Goal: Task Accomplishment & Management: Manage account settings

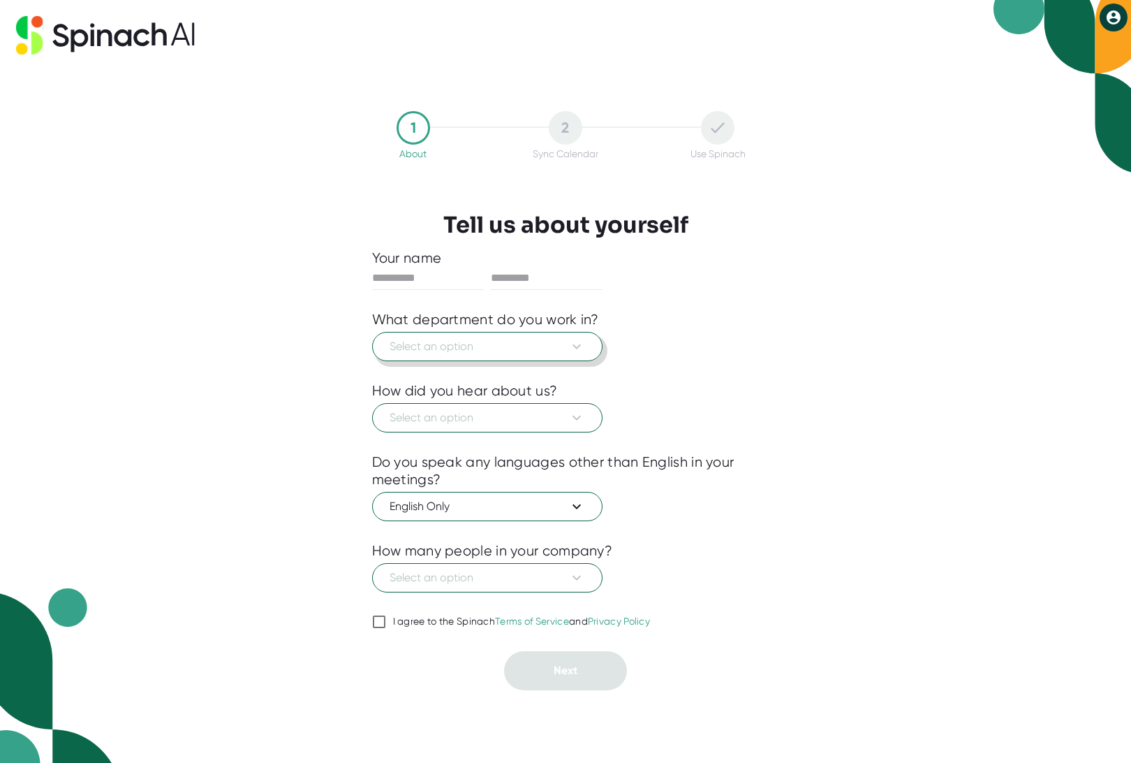
click at [468, 347] on span "Select an option" at bounding box center [488, 346] width 196 height 17
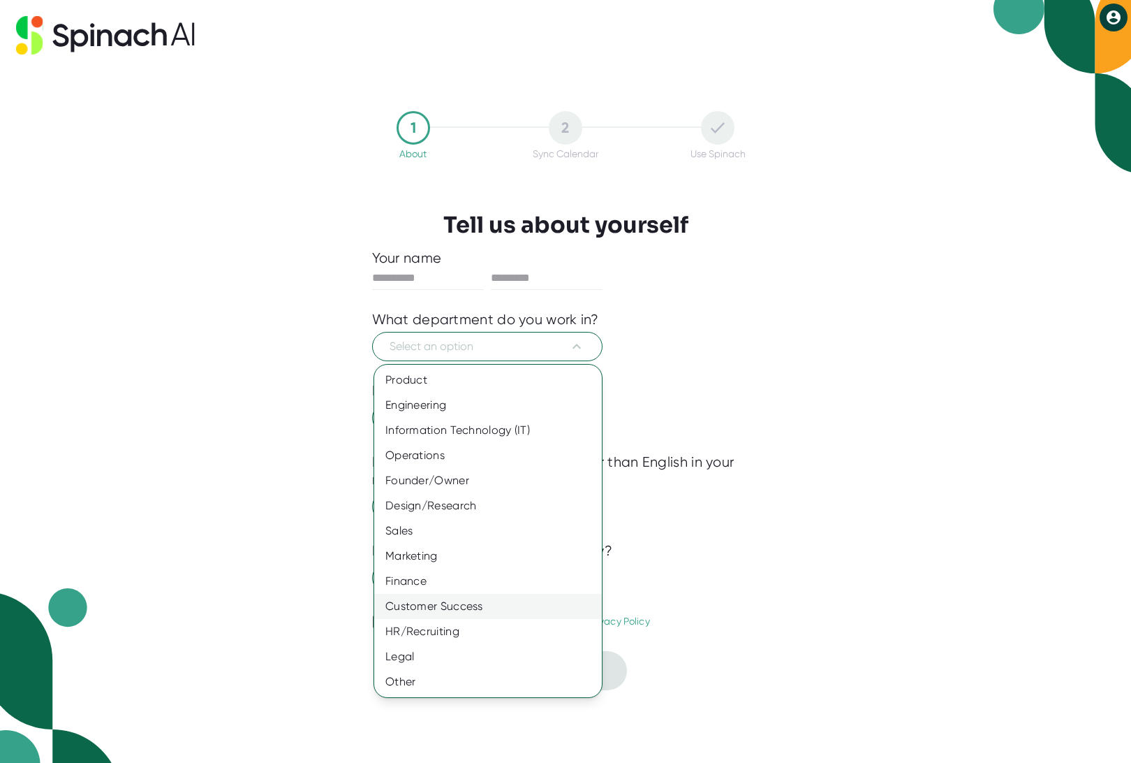
click at [484, 607] on div "Customer Success" at bounding box center [488, 606] width 228 height 25
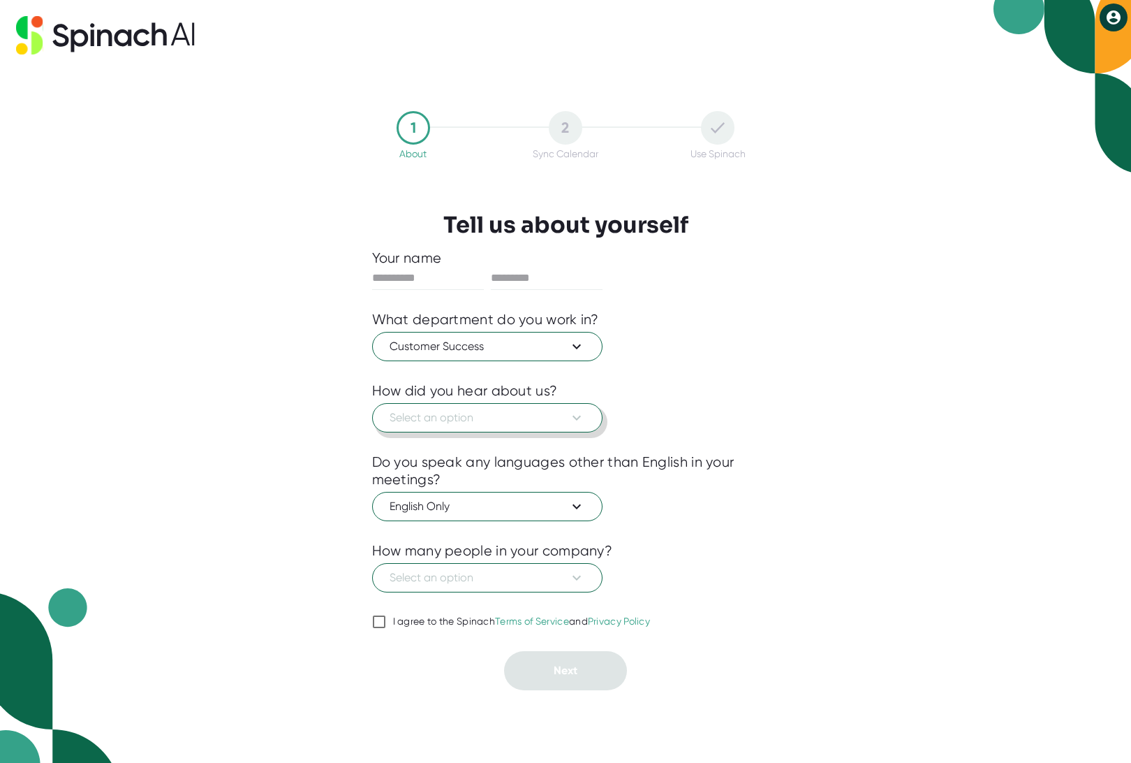
click at [558, 414] on span "Select an option" at bounding box center [488, 417] width 196 height 17
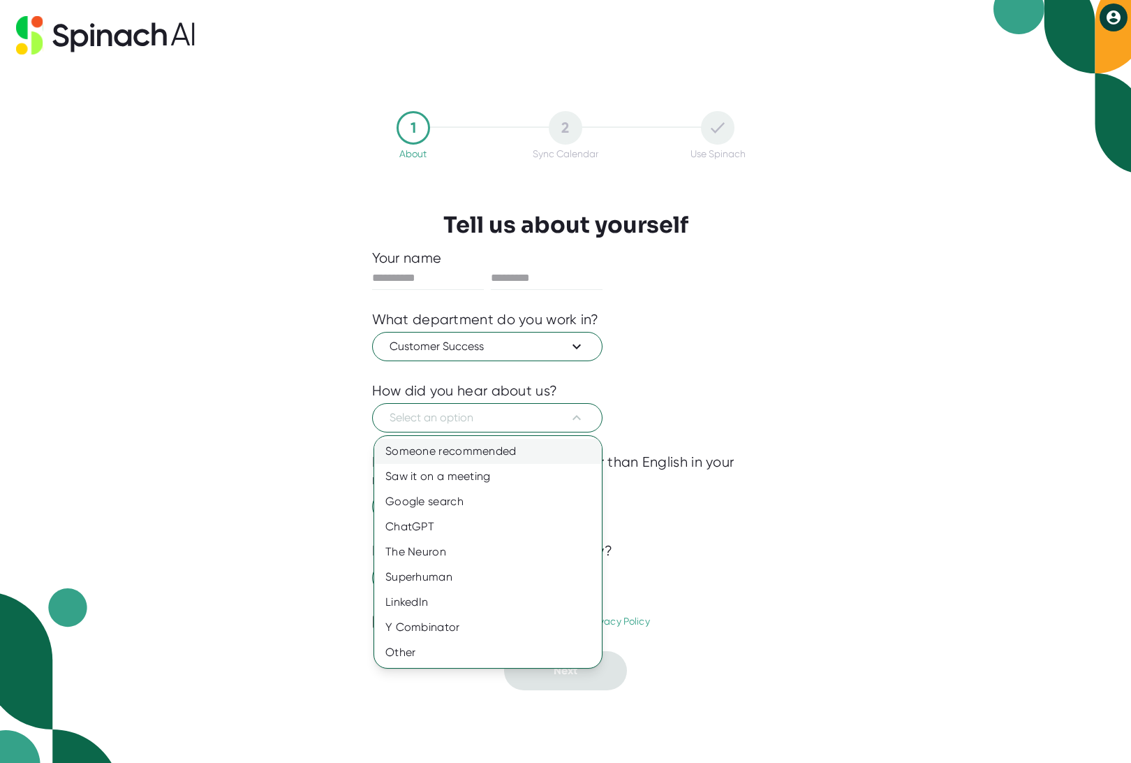
click at [464, 452] on div "Someone recommended" at bounding box center [488, 451] width 228 height 25
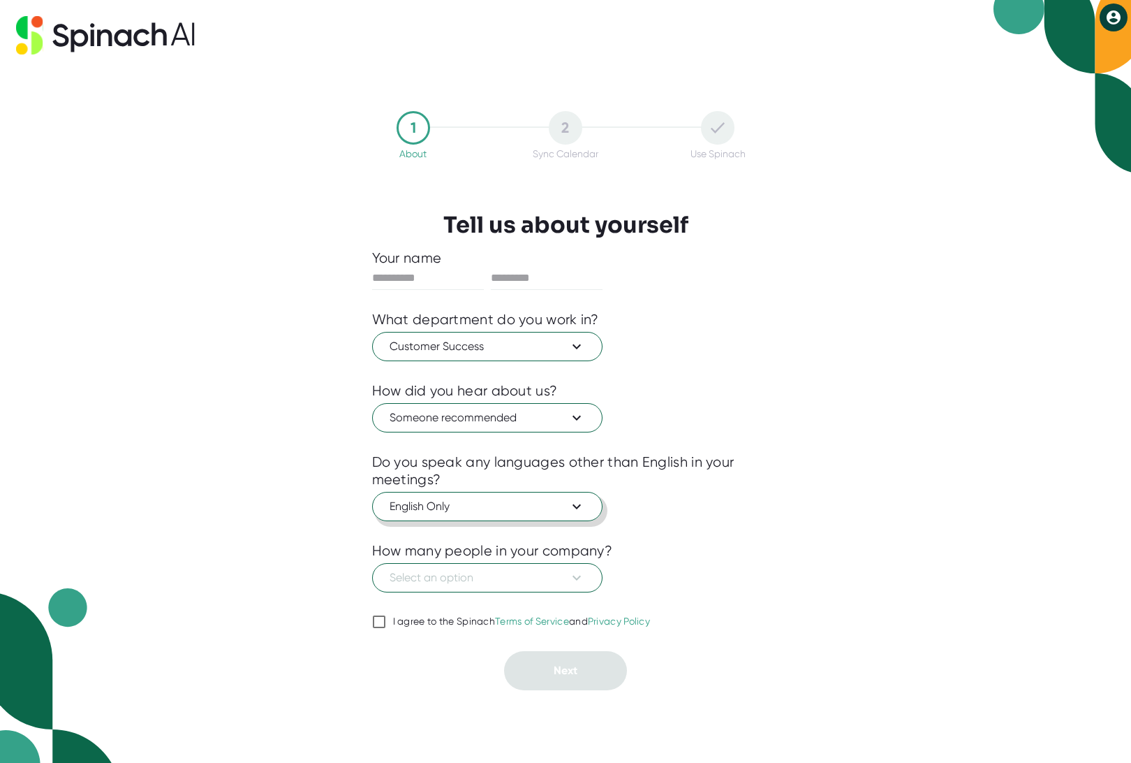
click at [469, 495] on button "English Only" at bounding box center [487, 506] width 230 height 29
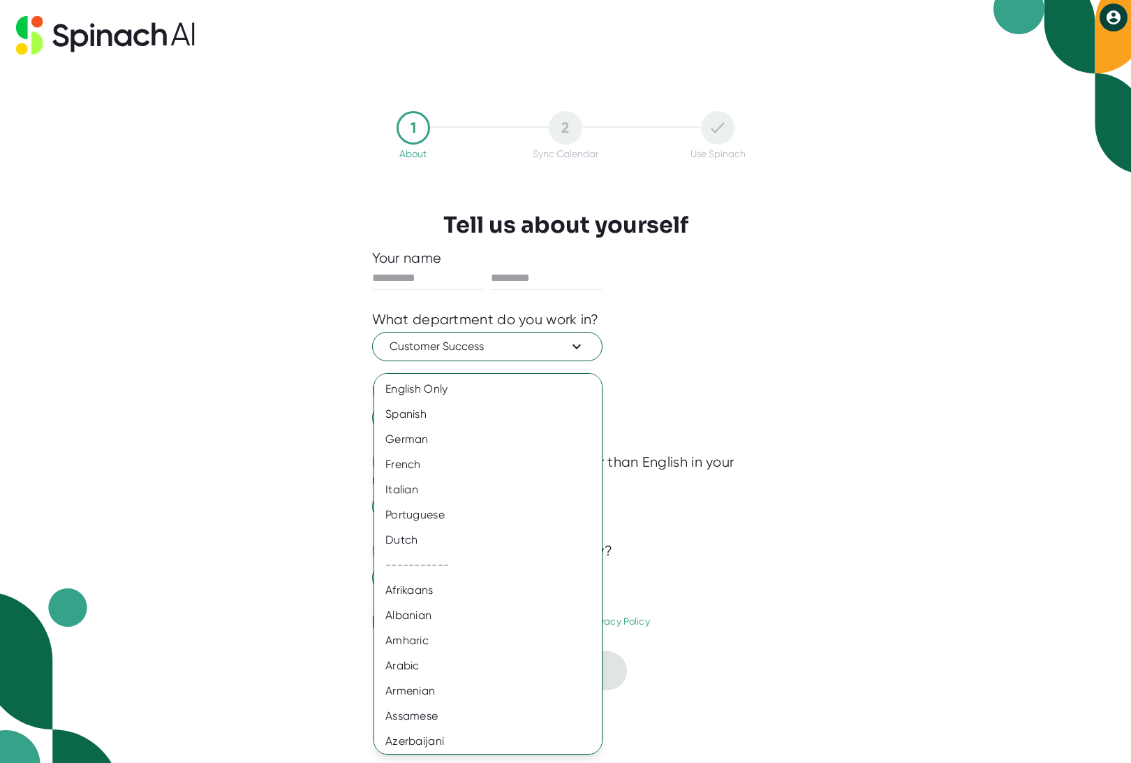
drag, startPoint x: 754, startPoint y: 494, endPoint x: 740, endPoint y: 494, distance: 14.0
click at [754, 494] on div at bounding box center [565, 381] width 1131 height 763
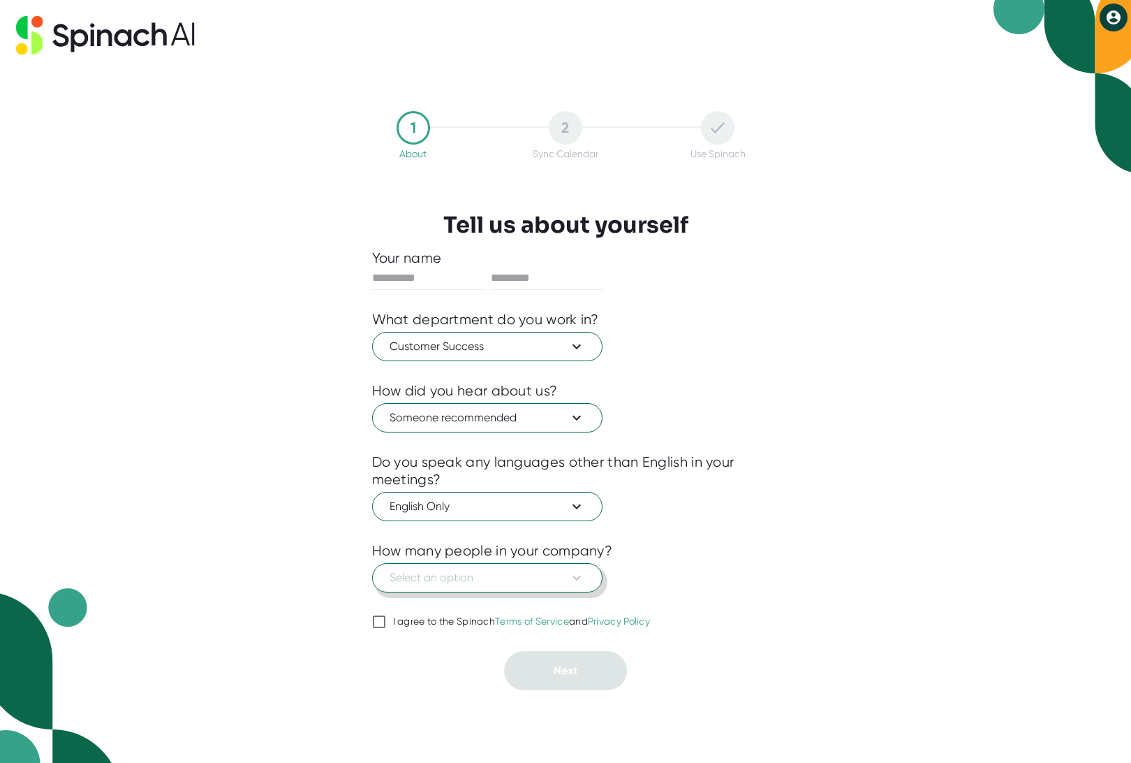
click at [534, 577] on span "Select an option" at bounding box center [488, 577] width 196 height 17
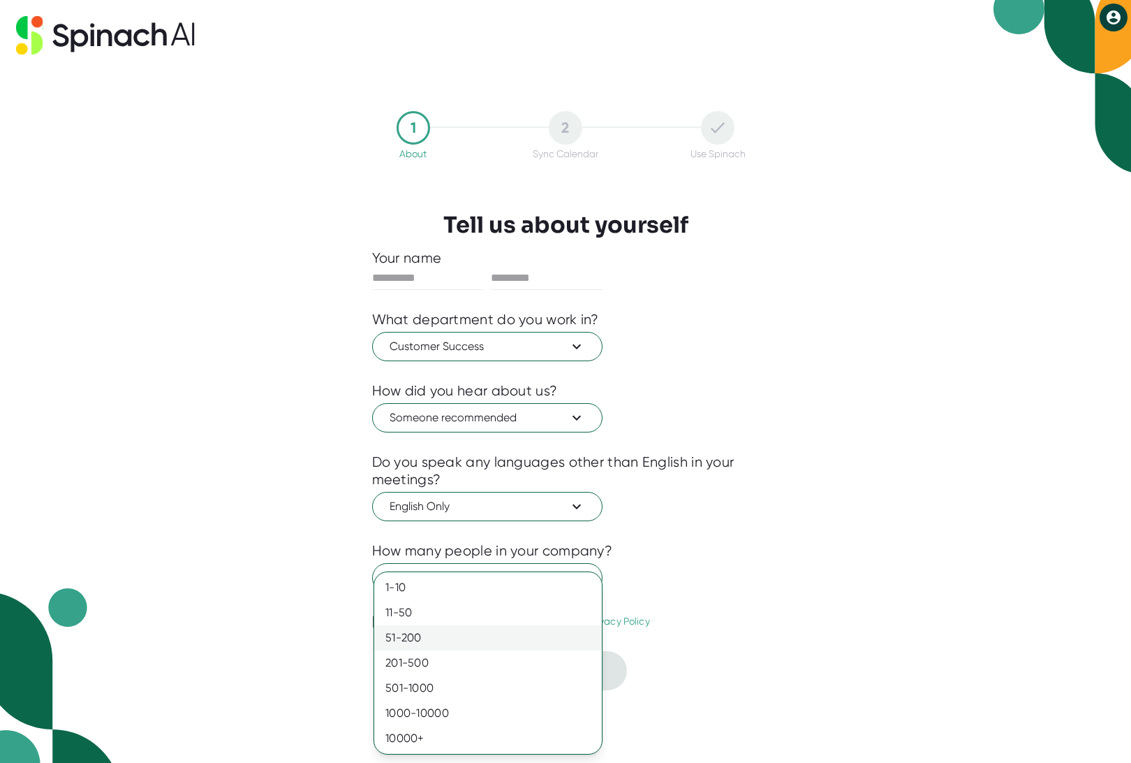
click at [447, 642] on div "51-200" at bounding box center [488, 637] width 228 height 25
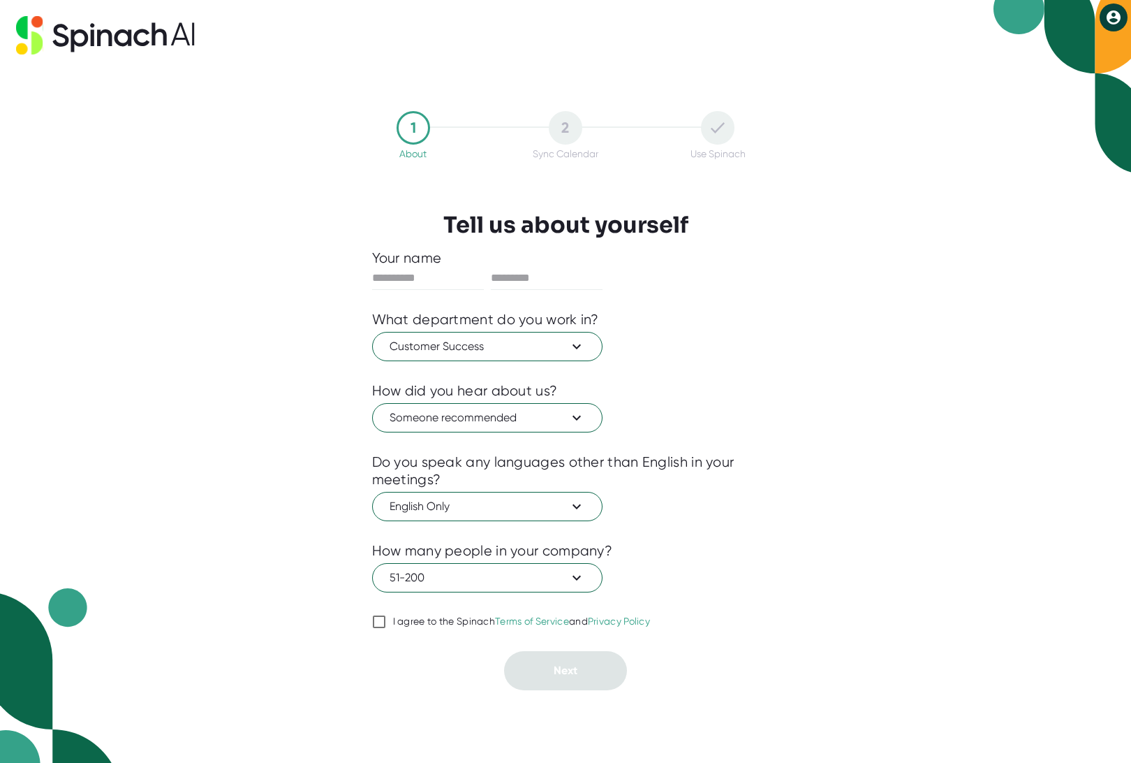
drag, startPoint x: 383, startPoint y: 621, endPoint x: 401, endPoint y: 623, distance: 18.2
click at [383, 621] on input "I agree to the Spinach Terms of Service and Privacy Policy" at bounding box center [379, 621] width 14 height 17
checkbox input "true"
click at [408, 275] on input "text" at bounding box center [428, 278] width 112 height 22
type input "****"
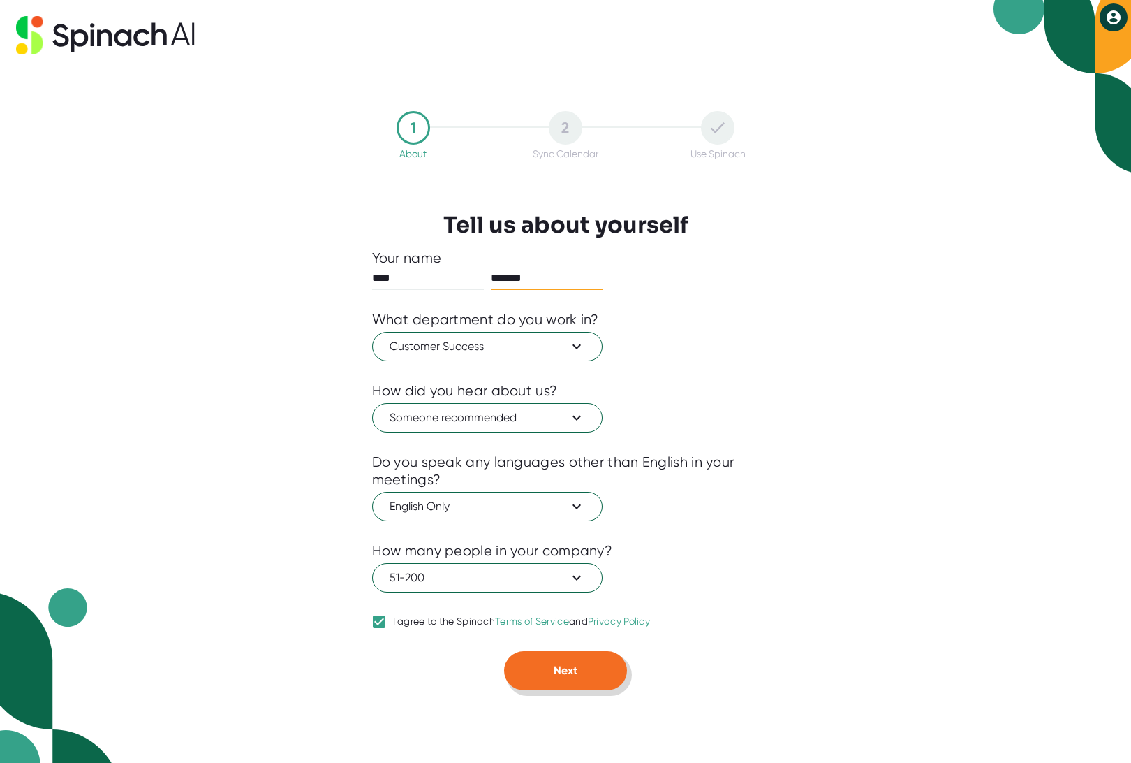
type input "*******"
click at [596, 668] on button "Next" at bounding box center [565, 670] width 123 height 39
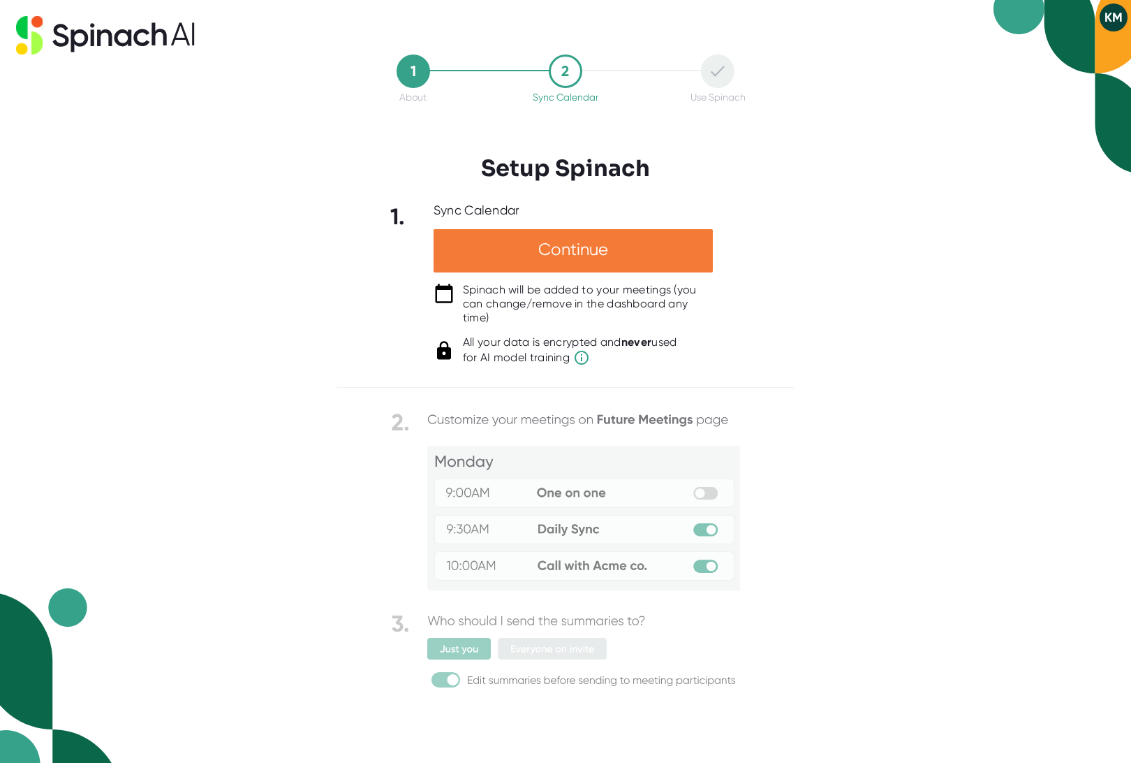
click at [580, 253] on div "Continue" at bounding box center [573, 250] width 279 height 43
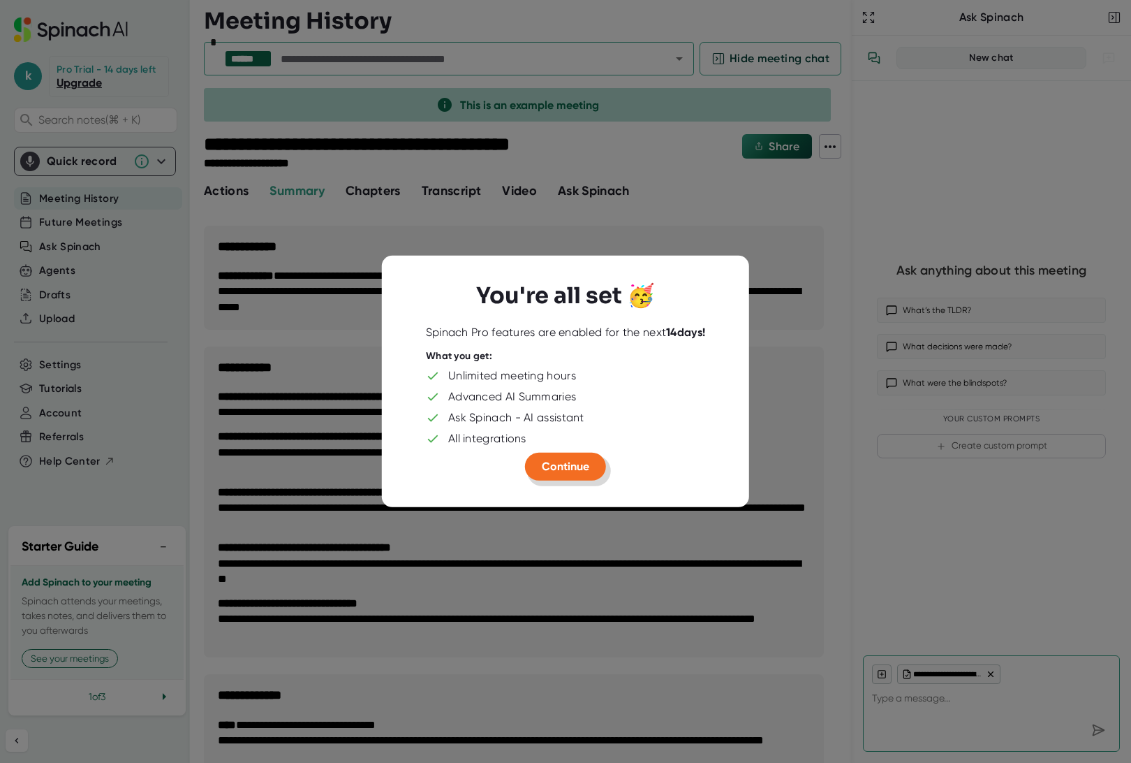
click at [572, 463] on span "Continue" at bounding box center [565, 465] width 47 height 13
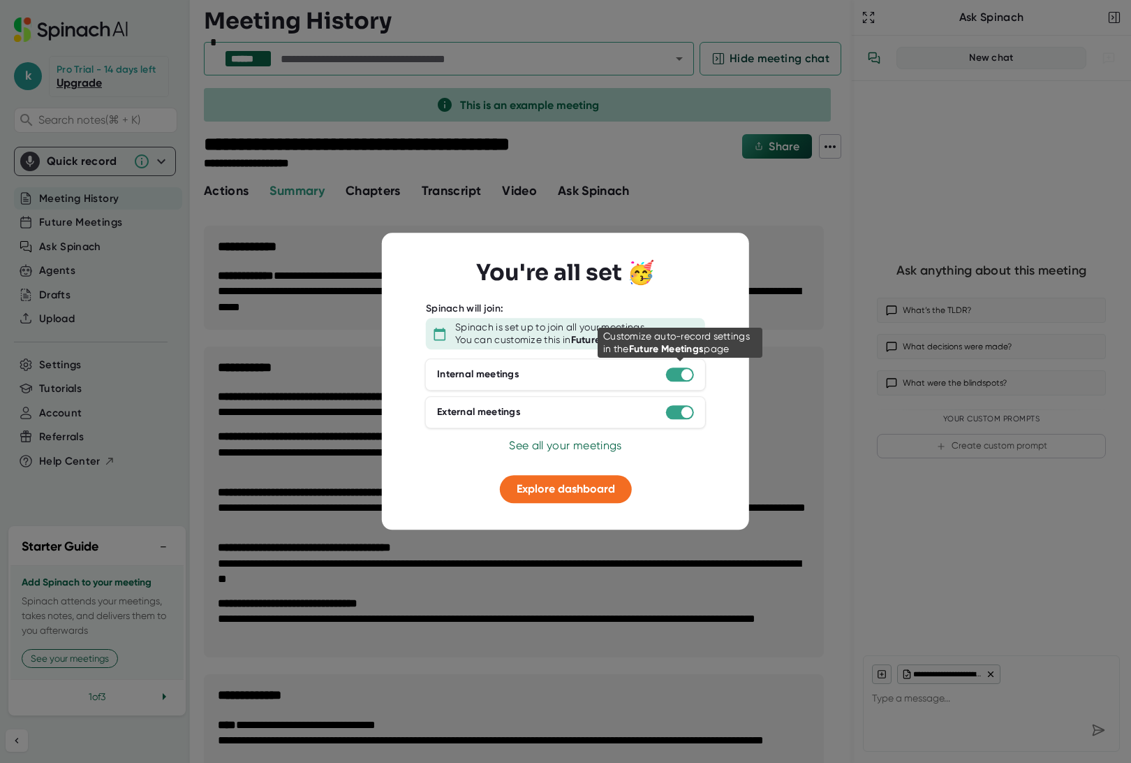
click at [675, 374] on div at bounding box center [680, 374] width 28 height 14
click at [682, 377] on div at bounding box center [687, 374] width 11 height 11
drag, startPoint x: 685, startPoint y: 374, endPoint x: 664, endPoint y: 374, distance: 21.0
click at [664, 374] on div "Internal meetings" at bounding box center [565, 374] width 281 height 32
click at [565, 489] on span "Explore dashboard" at bounding box center [566, 488] width 98 height 13
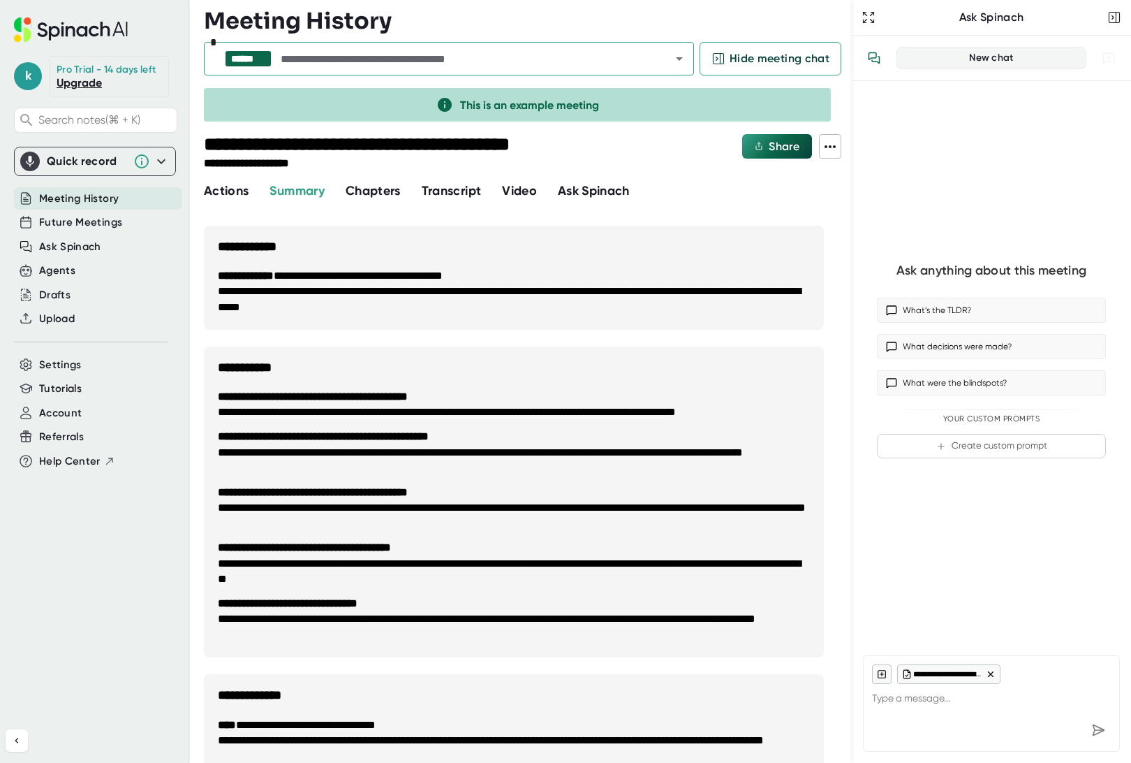
click at [63, 204] on span "Meeting History" at bounding box center [79, 199] width 80 height 16
type textarea "x"
click at [66, 222] on span "Future Meetings" at bounding box center [80, 222] width 83 height 16
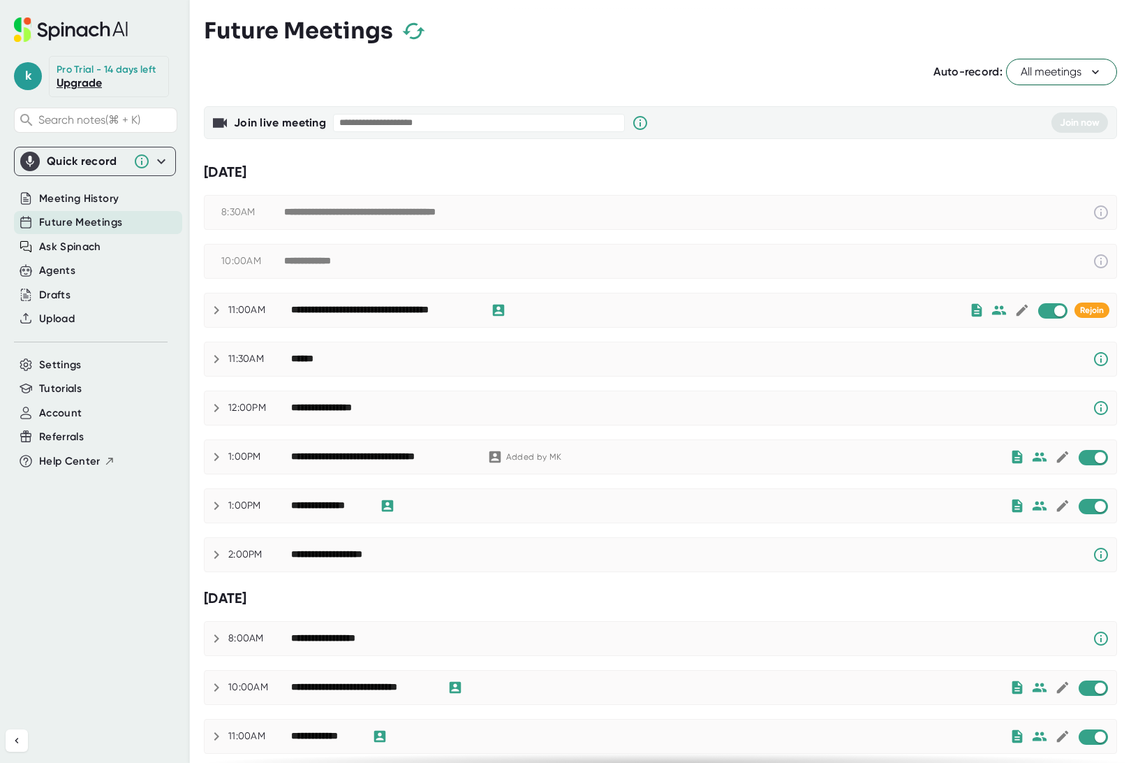
click at [160, 161] on icon at bounding box center [161, 161] width 17 height 17
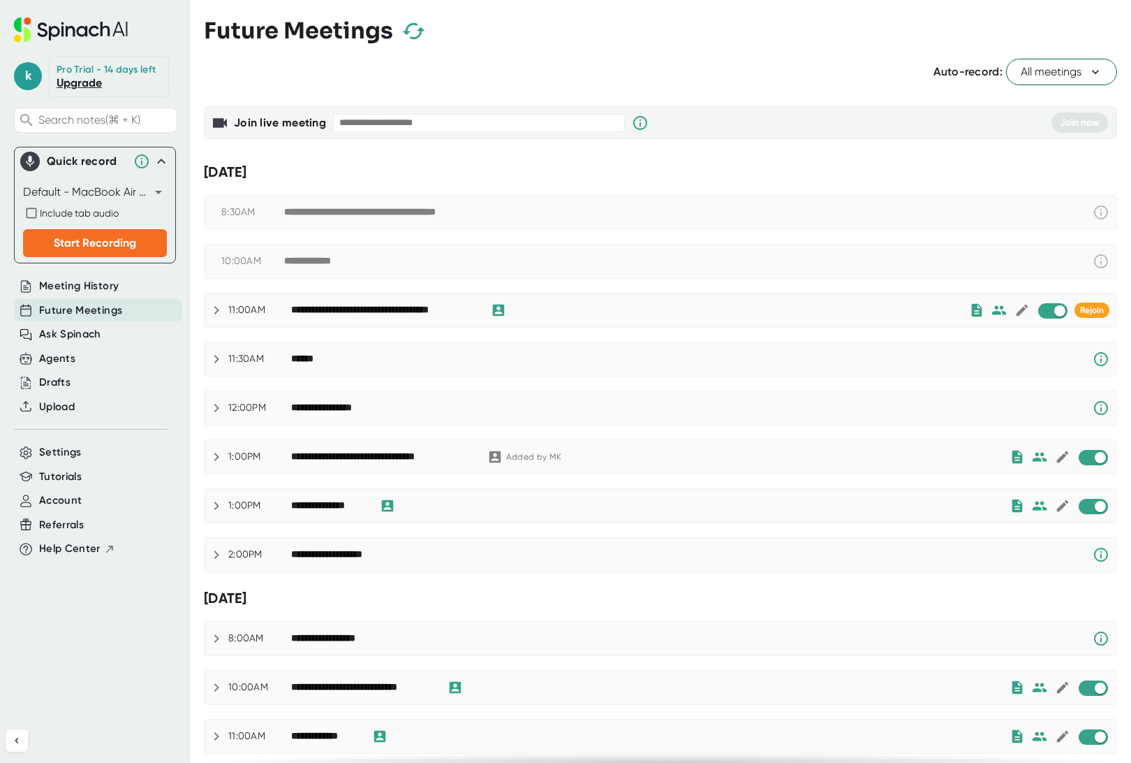
click at [157, 161] on icon at bounding box center [161, 161] width 17 height 17
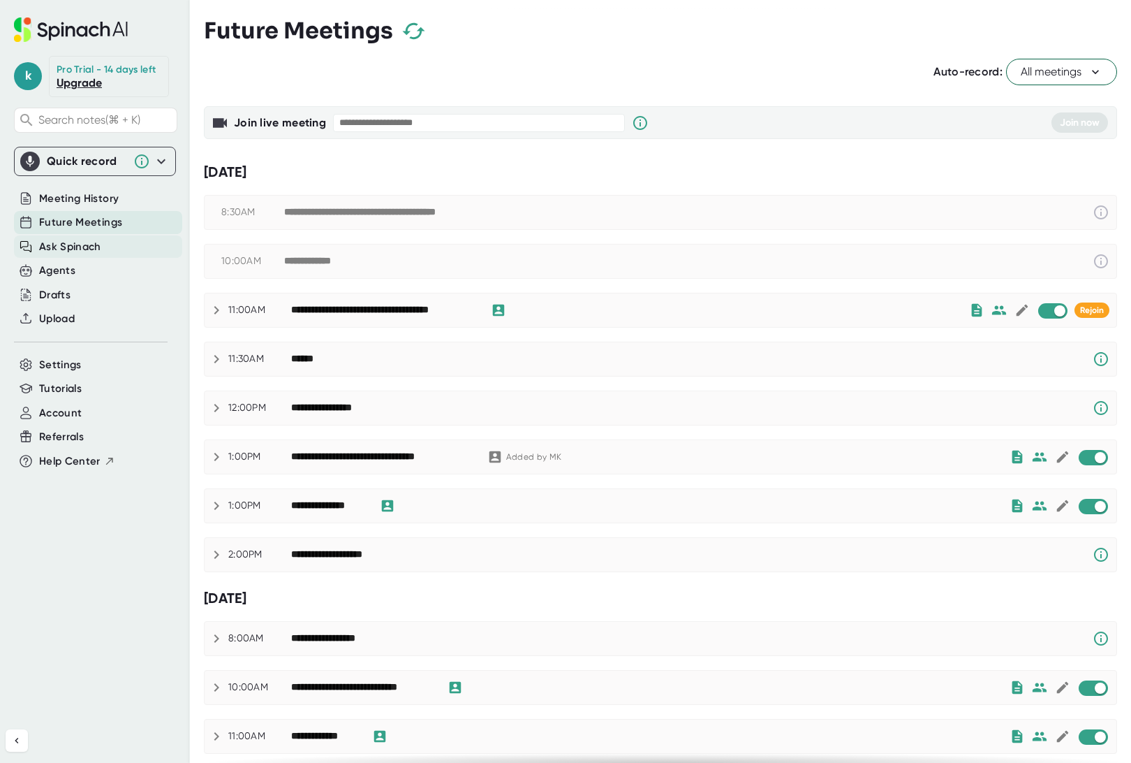
click at [73, 250] on span "Ask Spinach" at bounding box center [70, 247] width 62 height 16
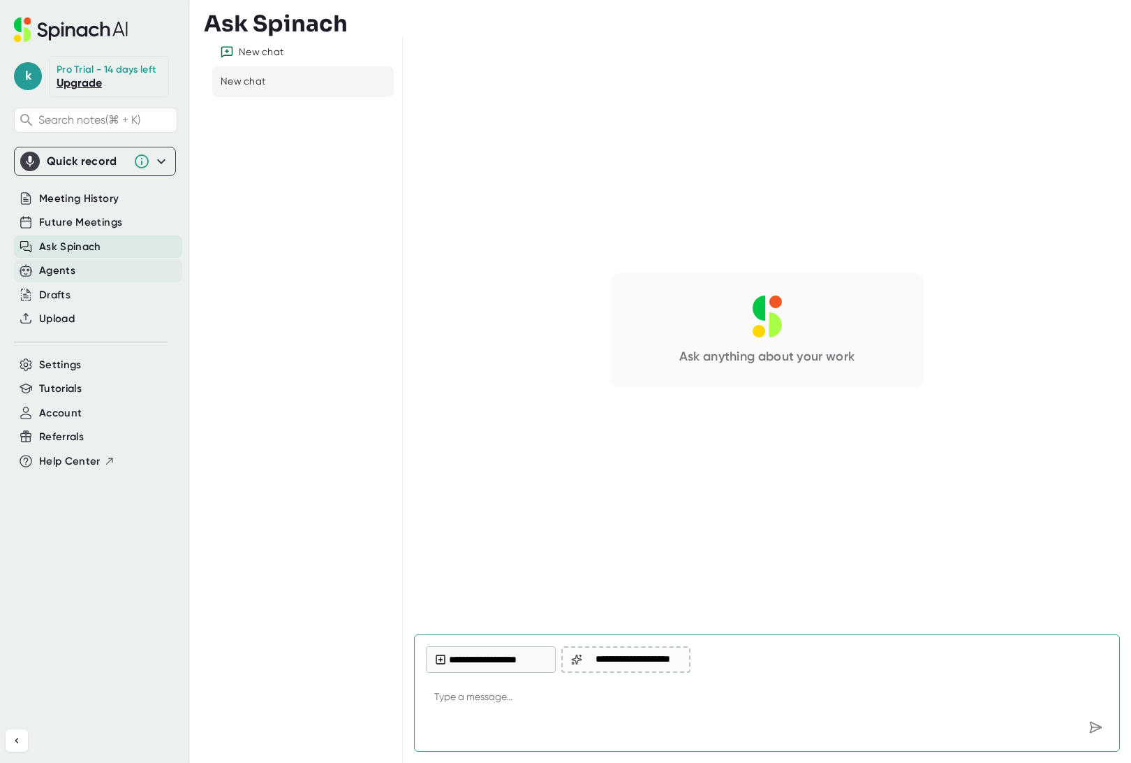
type textarea "x"
click at [68, 277] on div "Agents" at bounding box center [57, 271] width 36 height 16
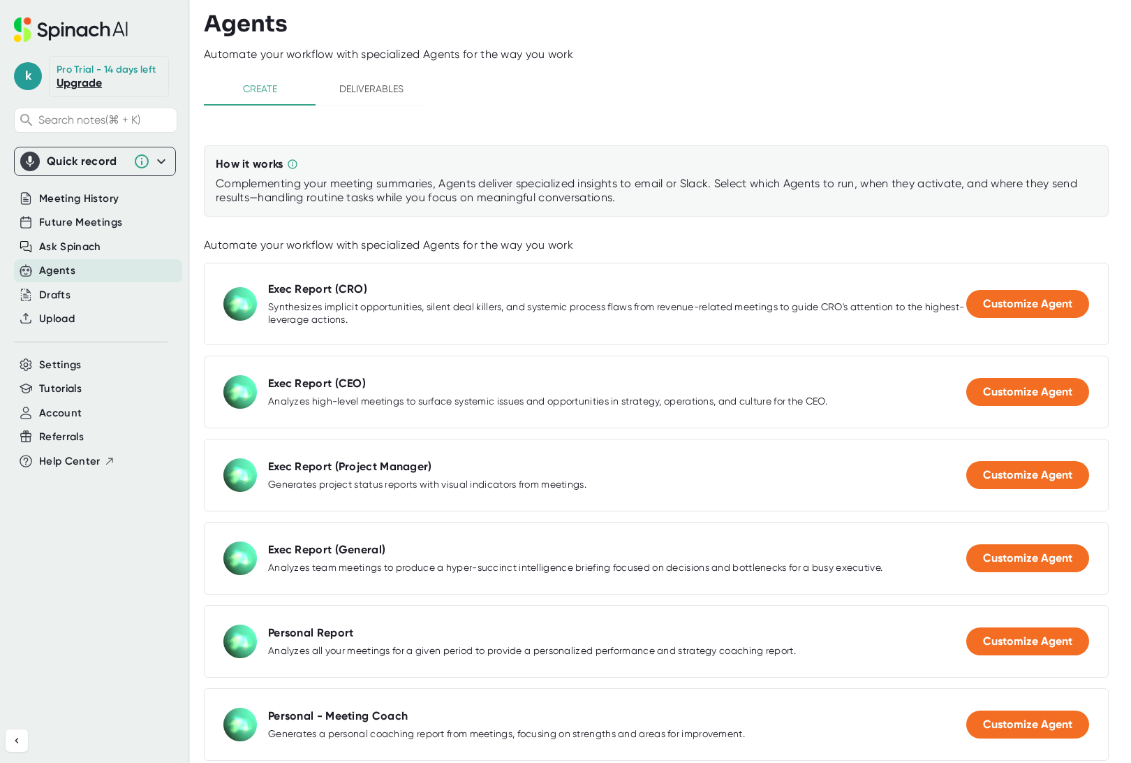
click at [351, 94] on span "Deliverables" at bounding box center [371, 88] width 95 height 17
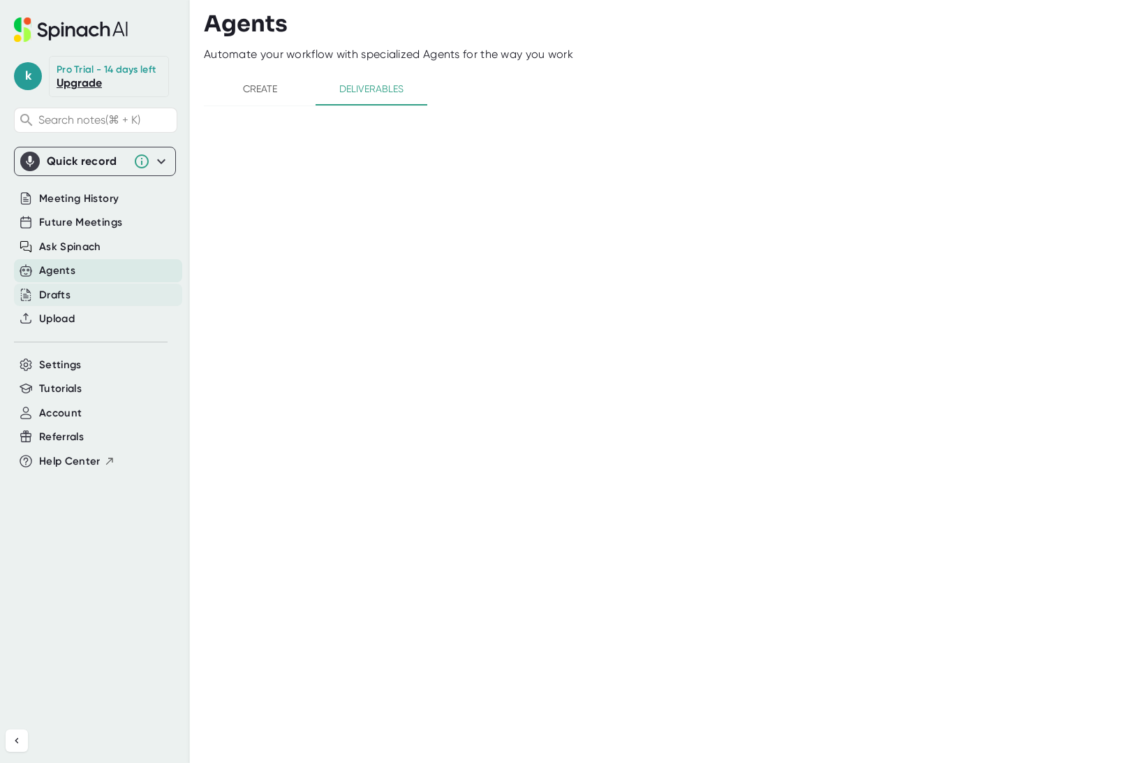
click at [87, 292] on div "Drafts" at bounding box center [98, 295] width 168 height 23
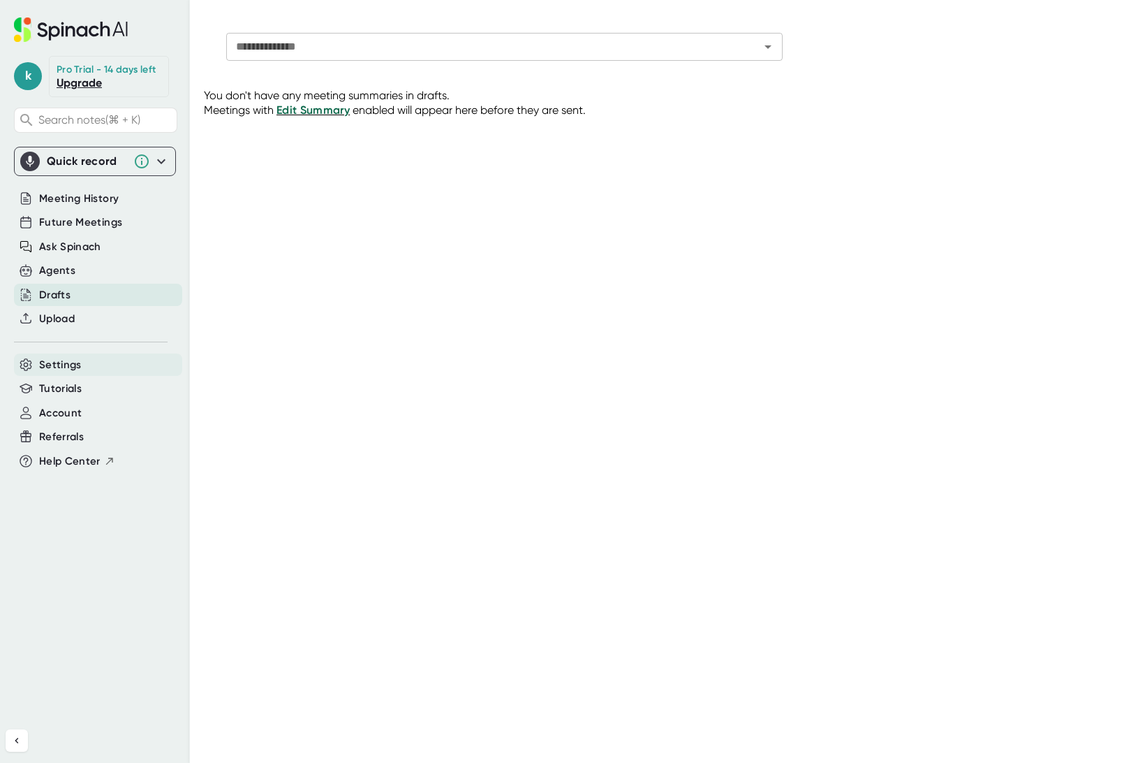
click at [81, 358] on div "Settings" at bounding box center [98, 364] width 168 height 23
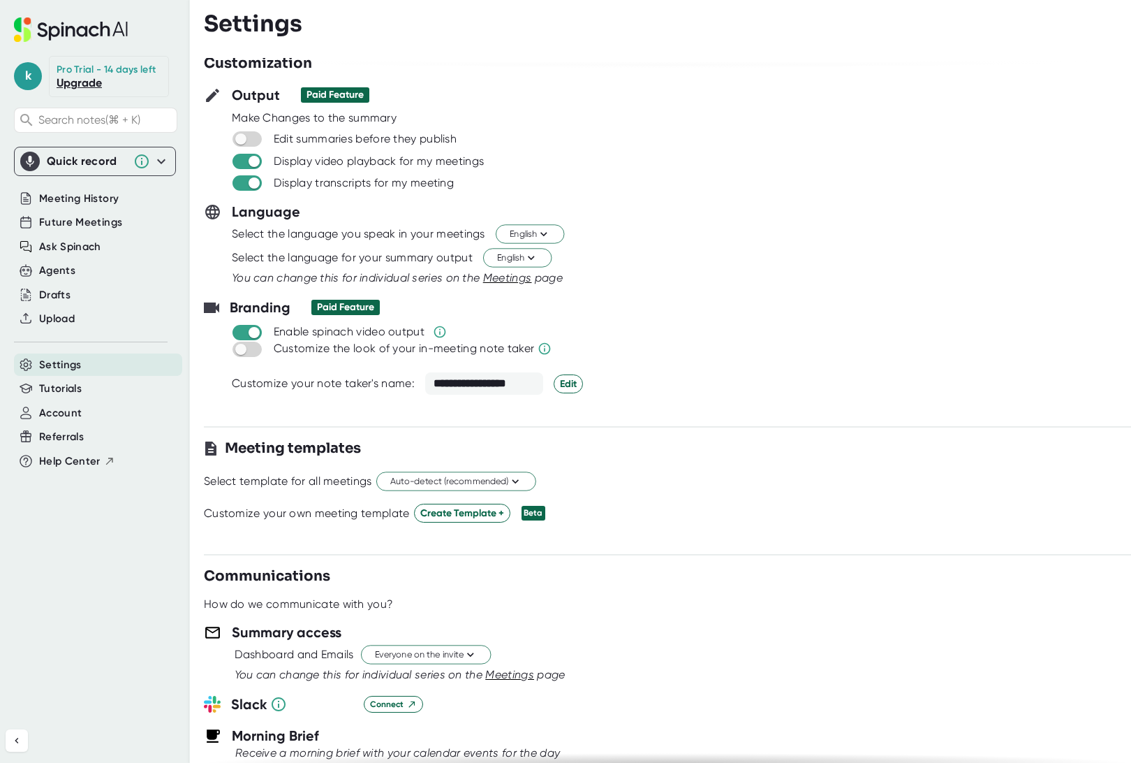
scroll to position [6, 0]
click at [560, 381] on span "Edit" at bounding box center [568, 382] width 17 height 15
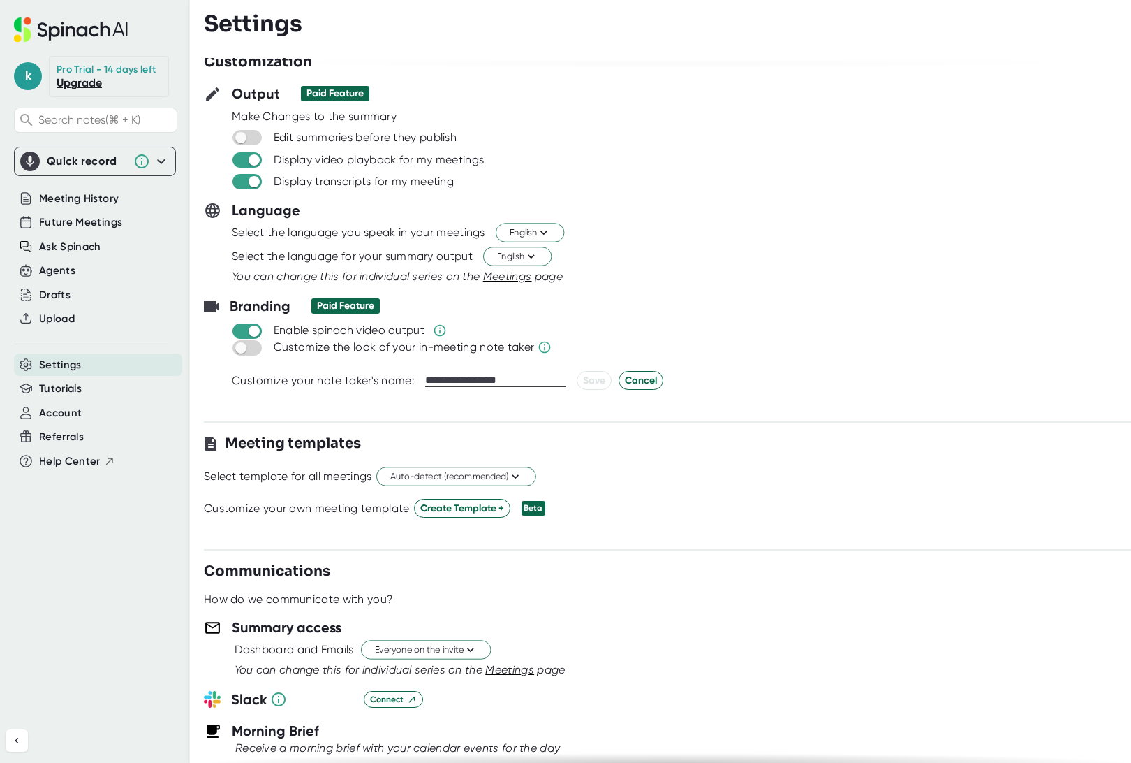
click at [488, 378] on input "**********" at bounding box center [495, 380] width 141 height 13
type input "**********"
click at [579, 380] on button "Save" at bounding box center [594, 380] width 35 height 19
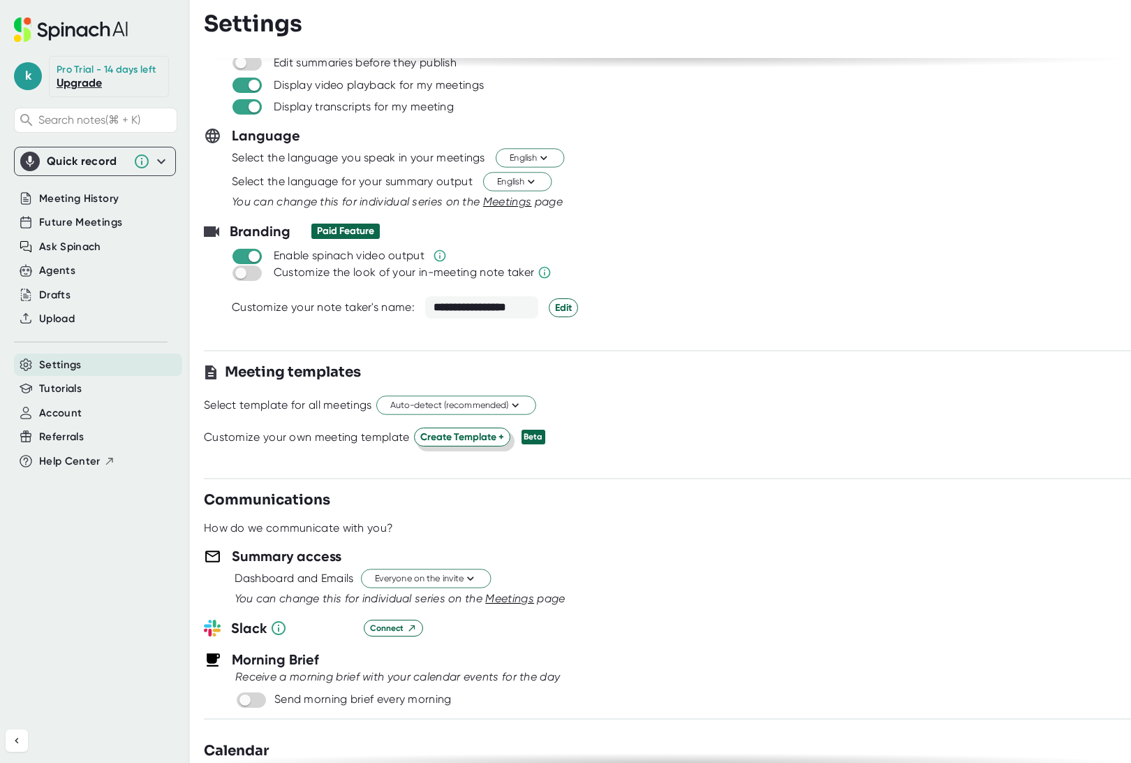
scroll to position [91, 0]
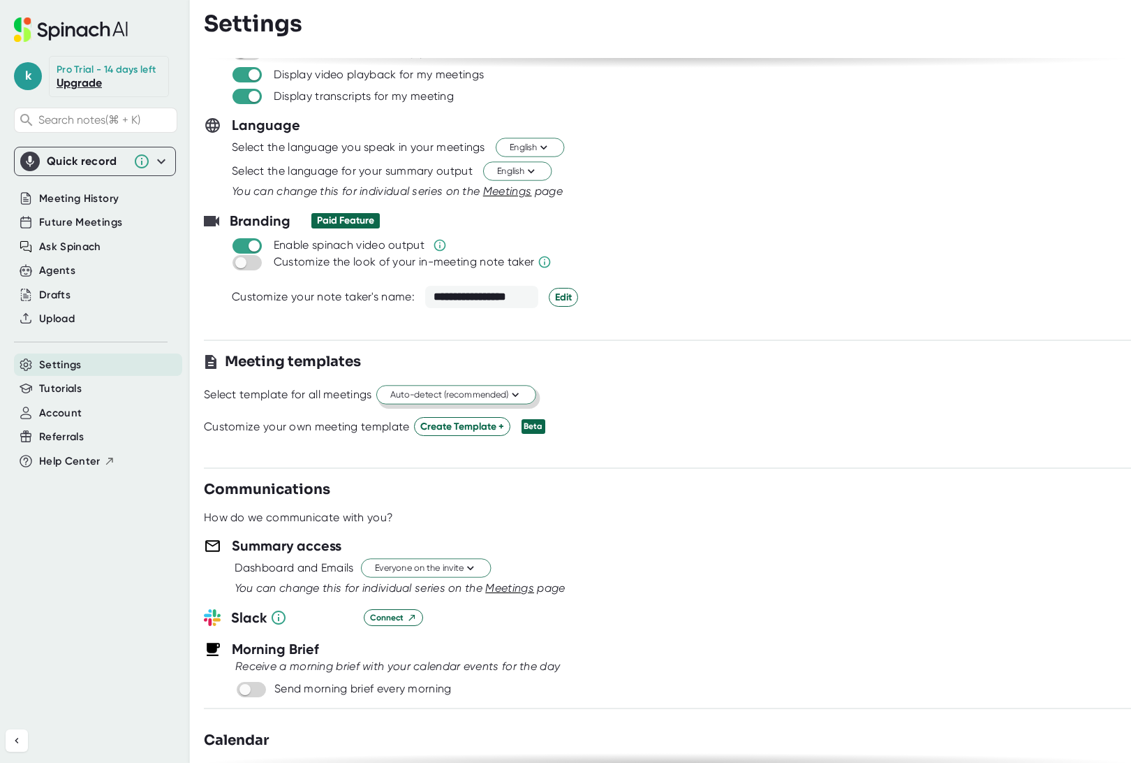
click at [412, 395] on span "Auto-detect (recommended)" at bounding box center [456, 394] width 132 height 13
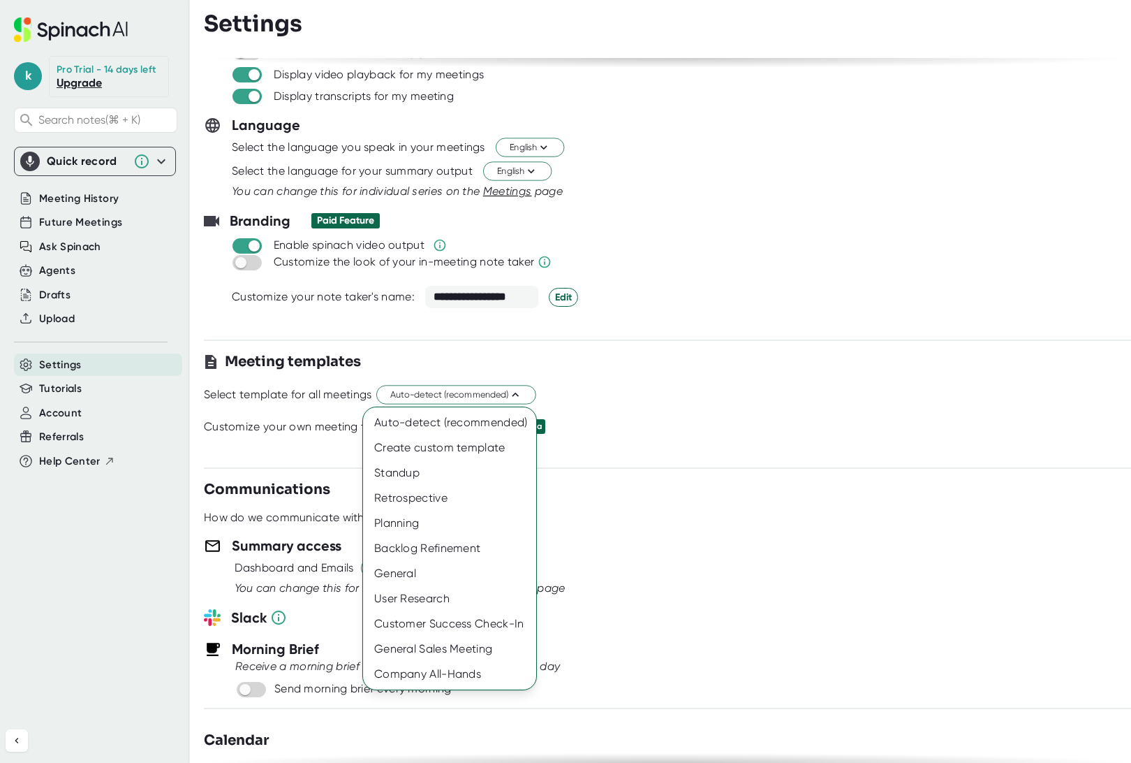
click at [771, 397] on div at bounding box center [565, 381] width 1131 height 763
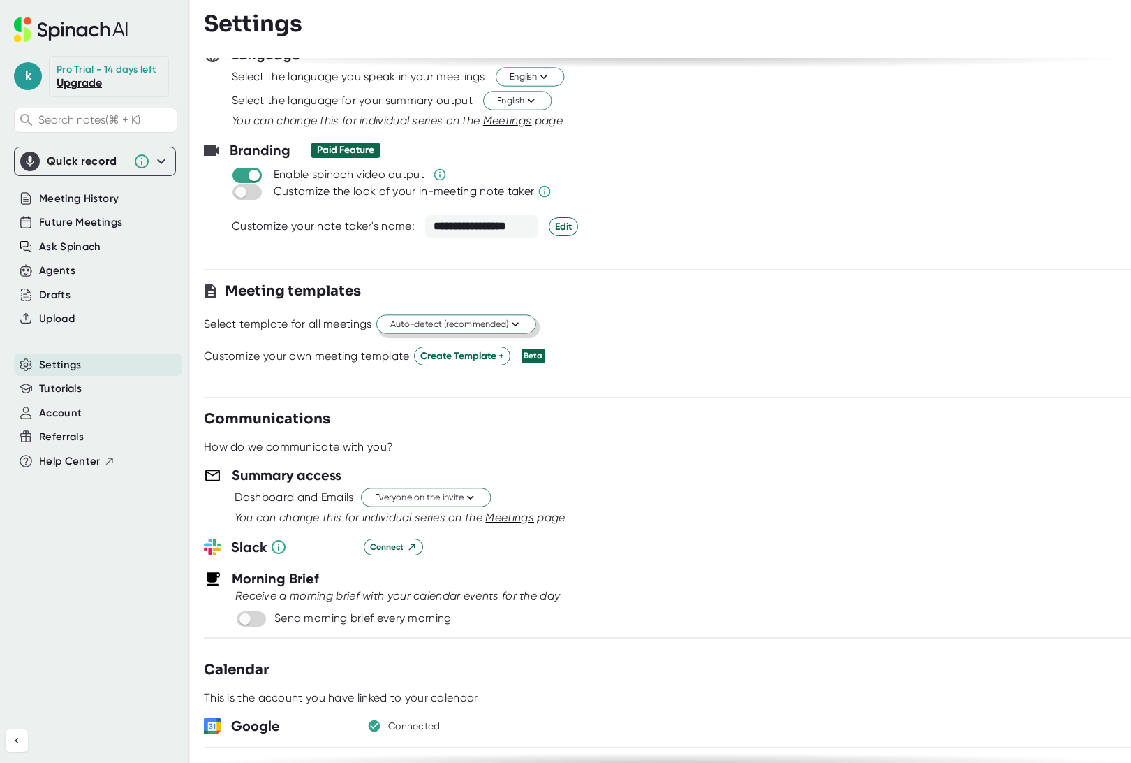
scroll to position [163, 0]
click at [403, 500] on span "Everyone on the invite" at bounding box center [426, 495] width 102 height 13
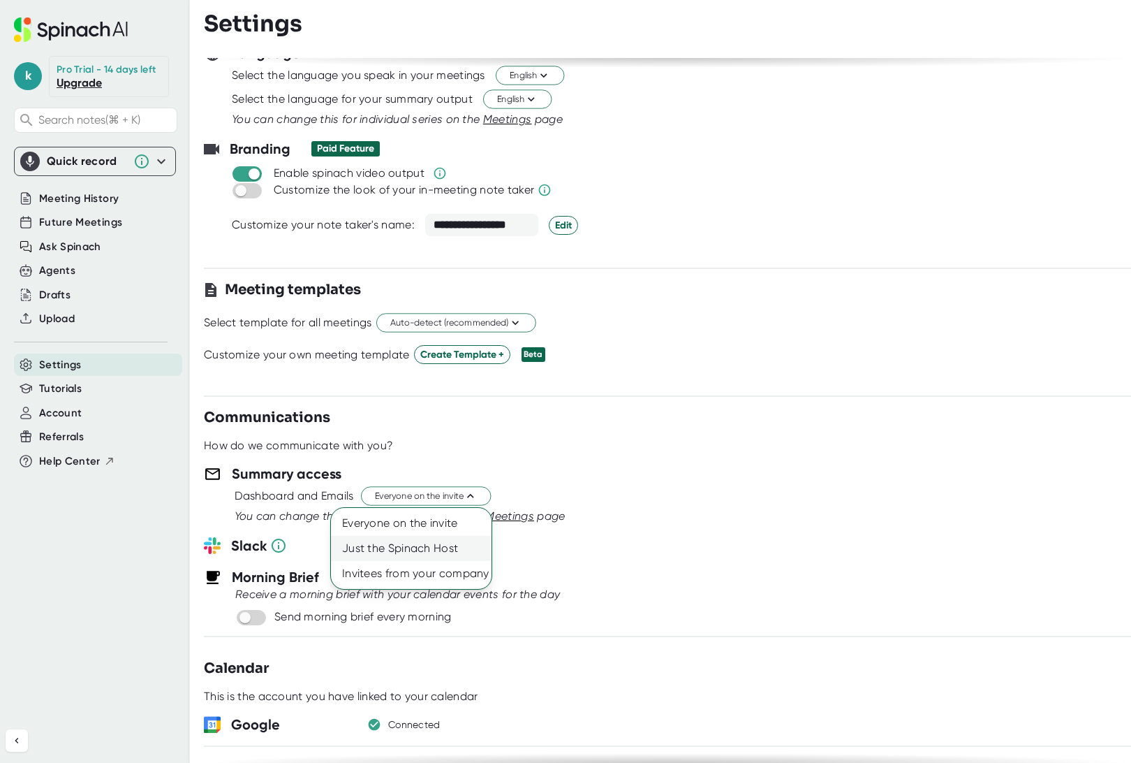
click at [406, 552] on div "Just the Spinach Host" at bounding box center [411, 548] width 161 height 25
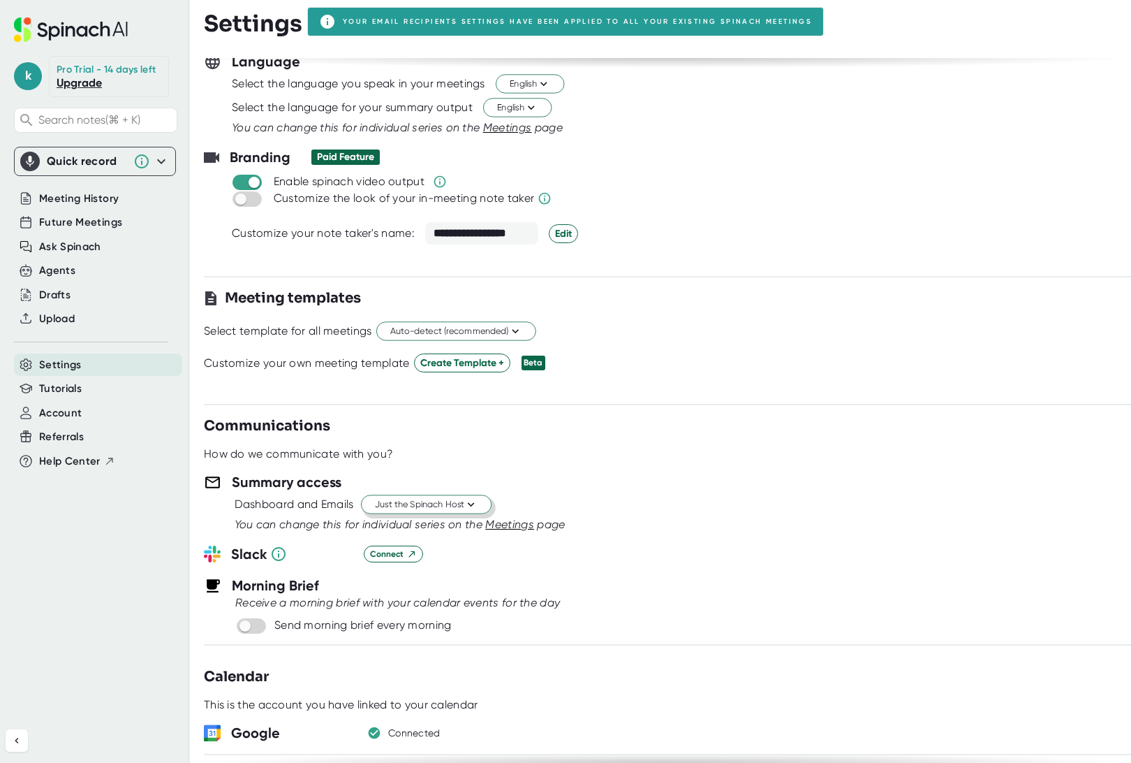
scroll to position [154, 0]
click at [603, 494] on div "Dashboard and Emails Just the Spinach Host" at bounding box center [683, 505] width 897 height 24
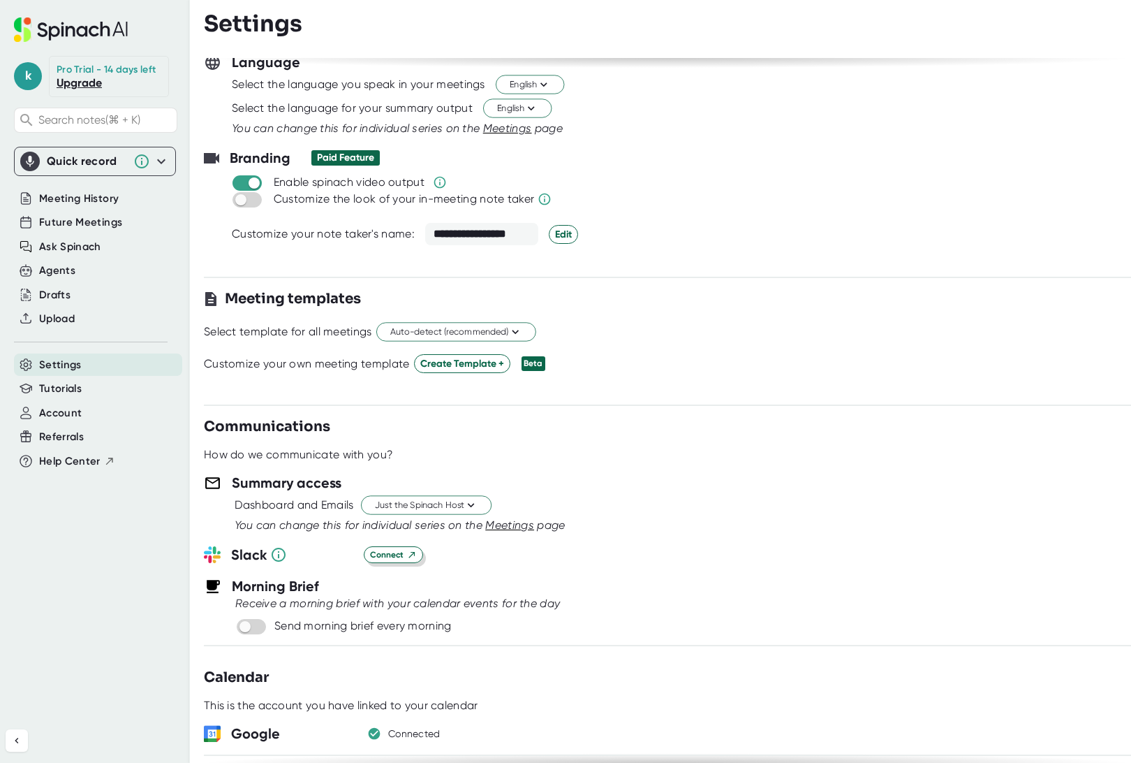
click at [394, 550] on span "Connect" at bounding box center [393, 554] width 47 height 13
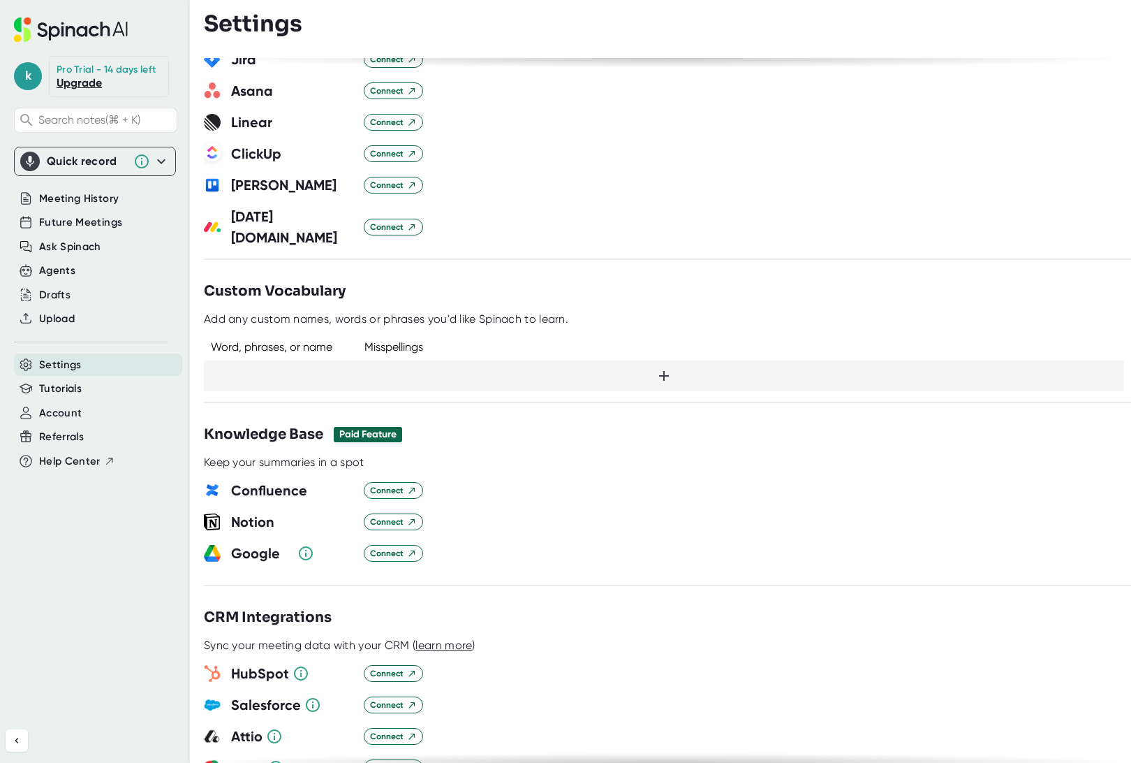
scroll to position [966, 0]
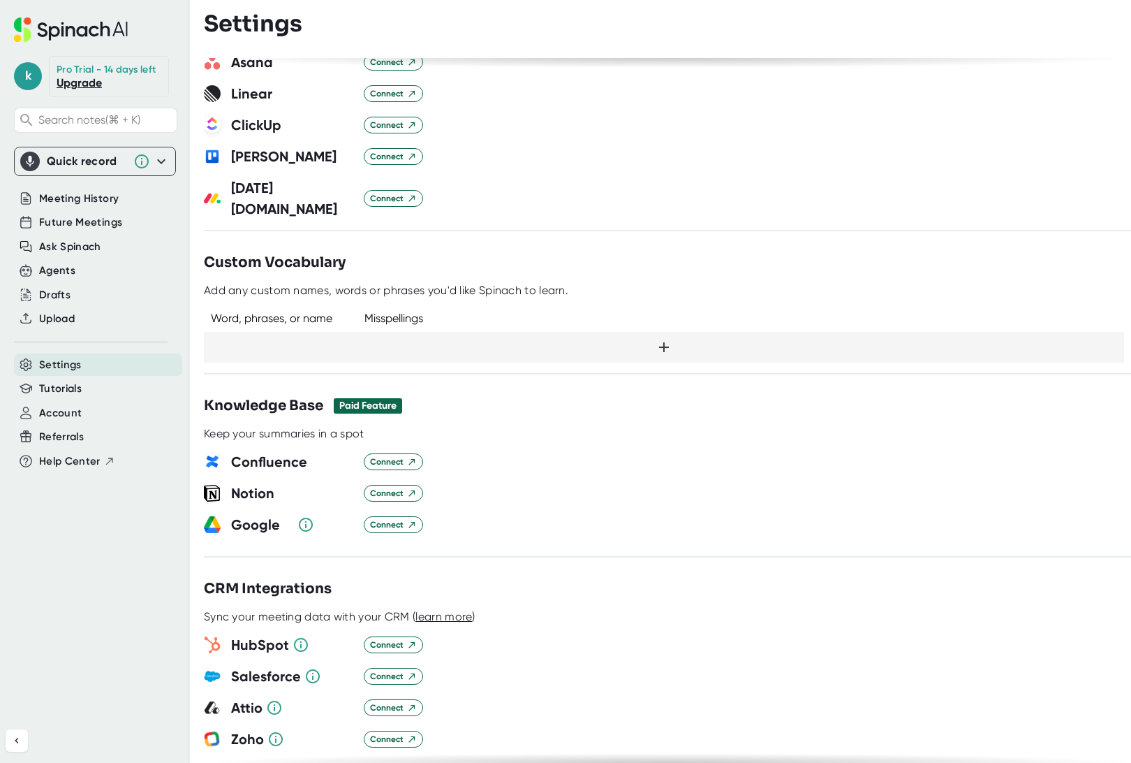
click at [670, 332] on div at bounding box center [664, 347] width 920 height 31
type input "Hypercare"
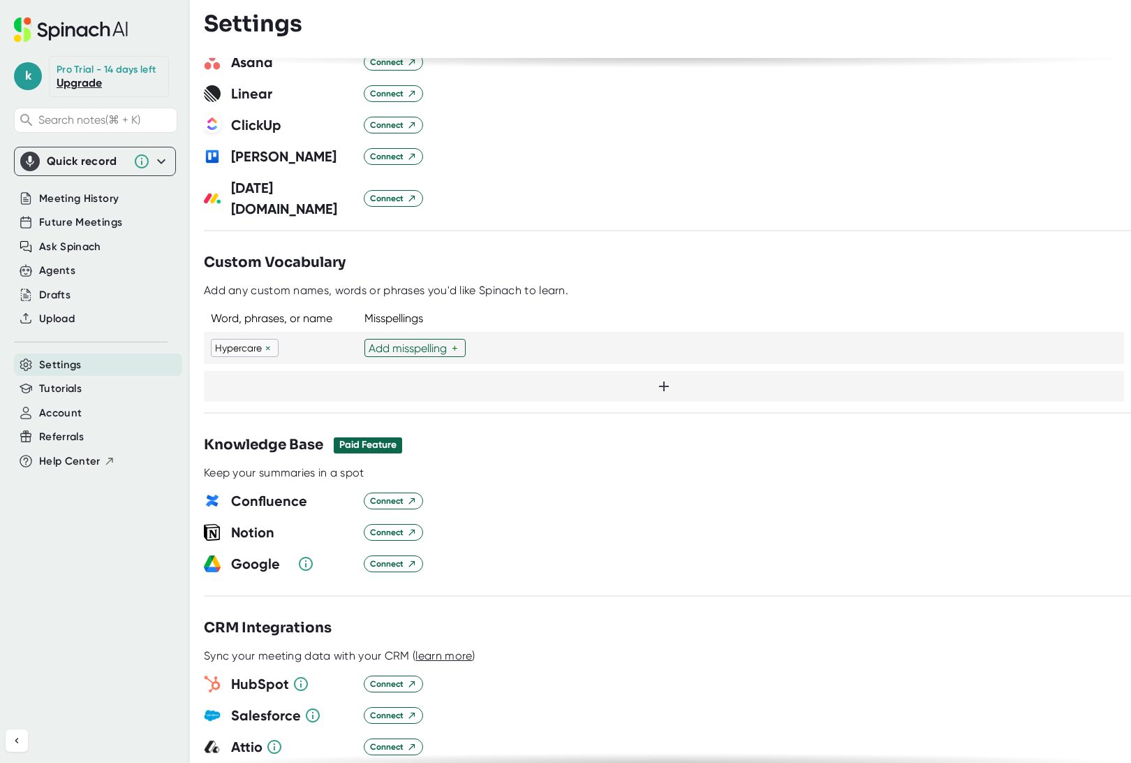
click at [665, 378] on icon at bounding box center [664, 386] width 17 height 17
type input "Mashgin"
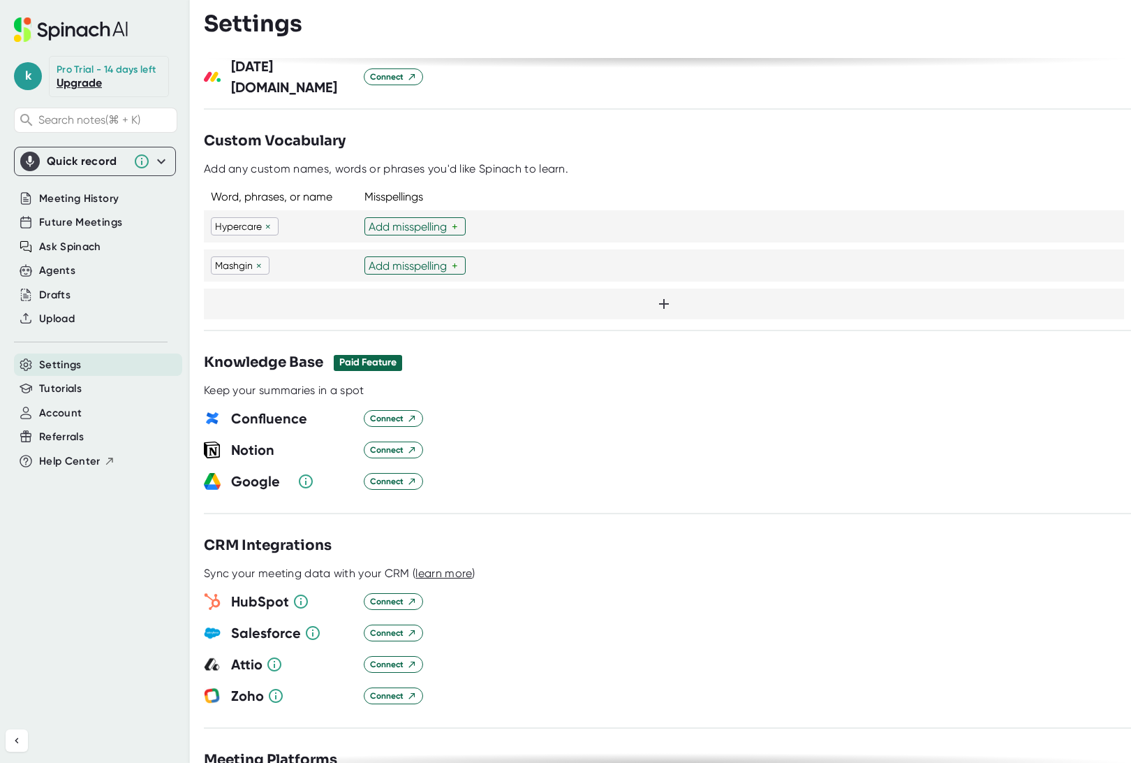
scroll to position [1089, 0]
click at [706, 579] on div at bounding box center [667, 584] width 927 height 10
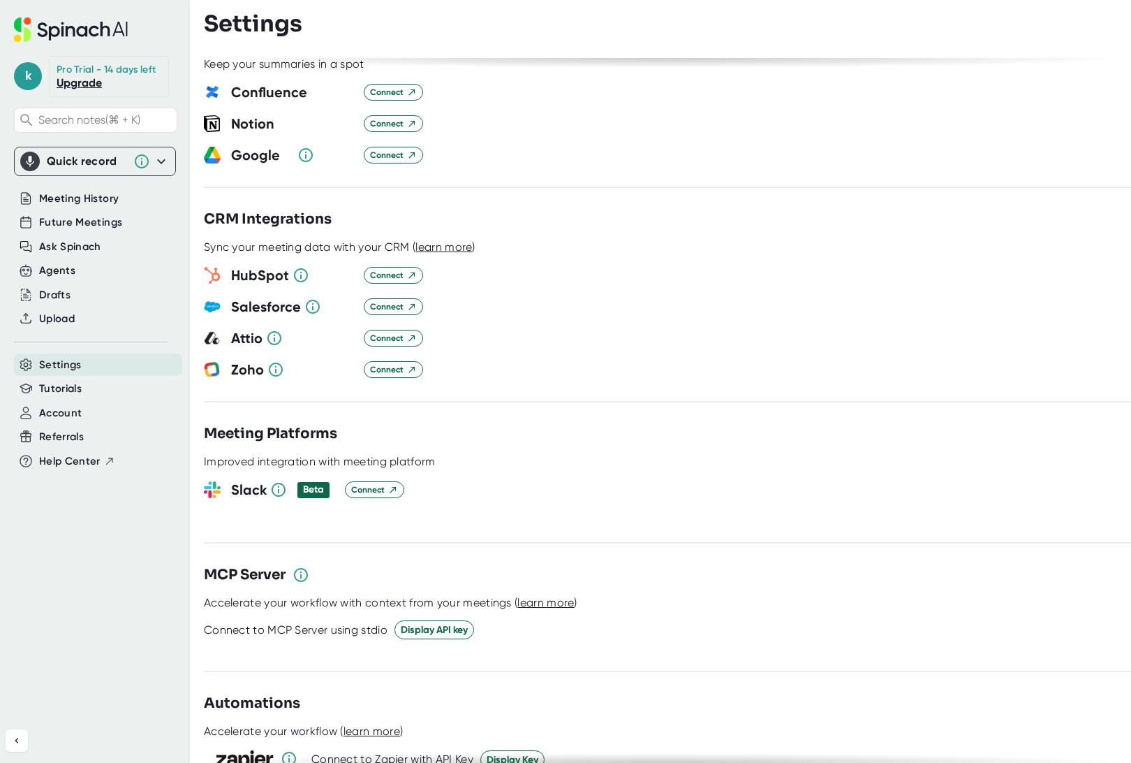
scroll to position [1418, 0]
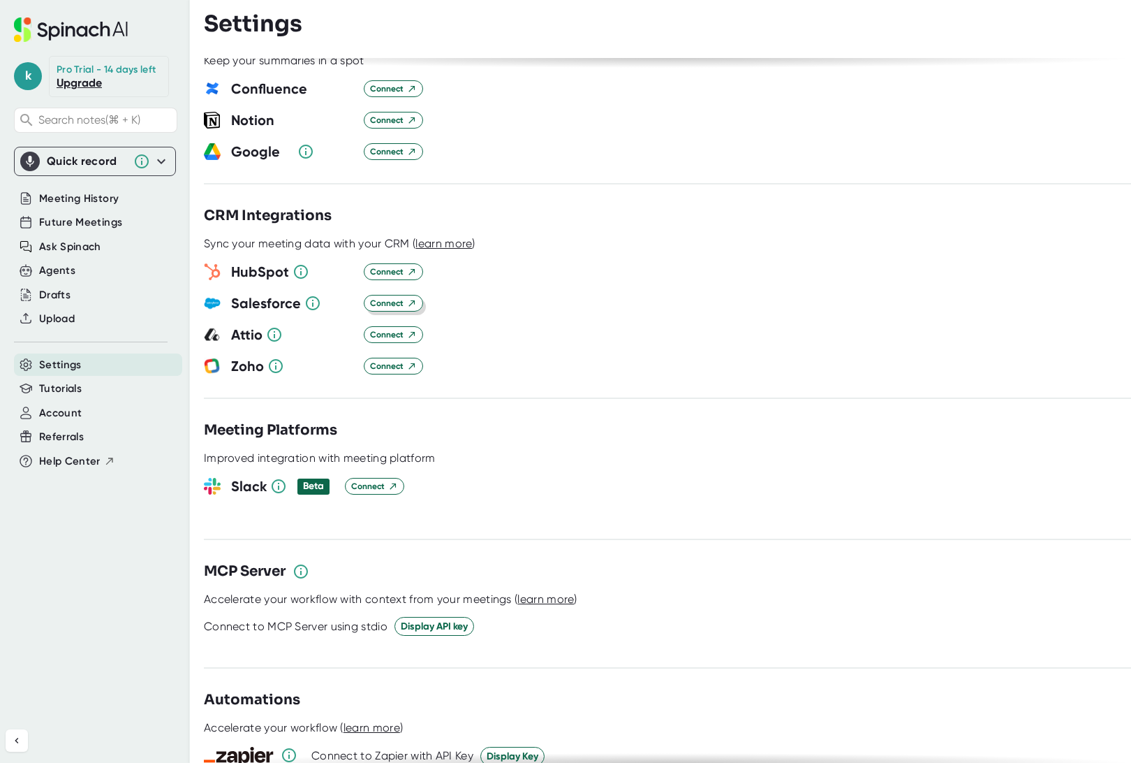
click at [399, 297] on span "Connect" at bounding box center [393, 303] width 47 height 13
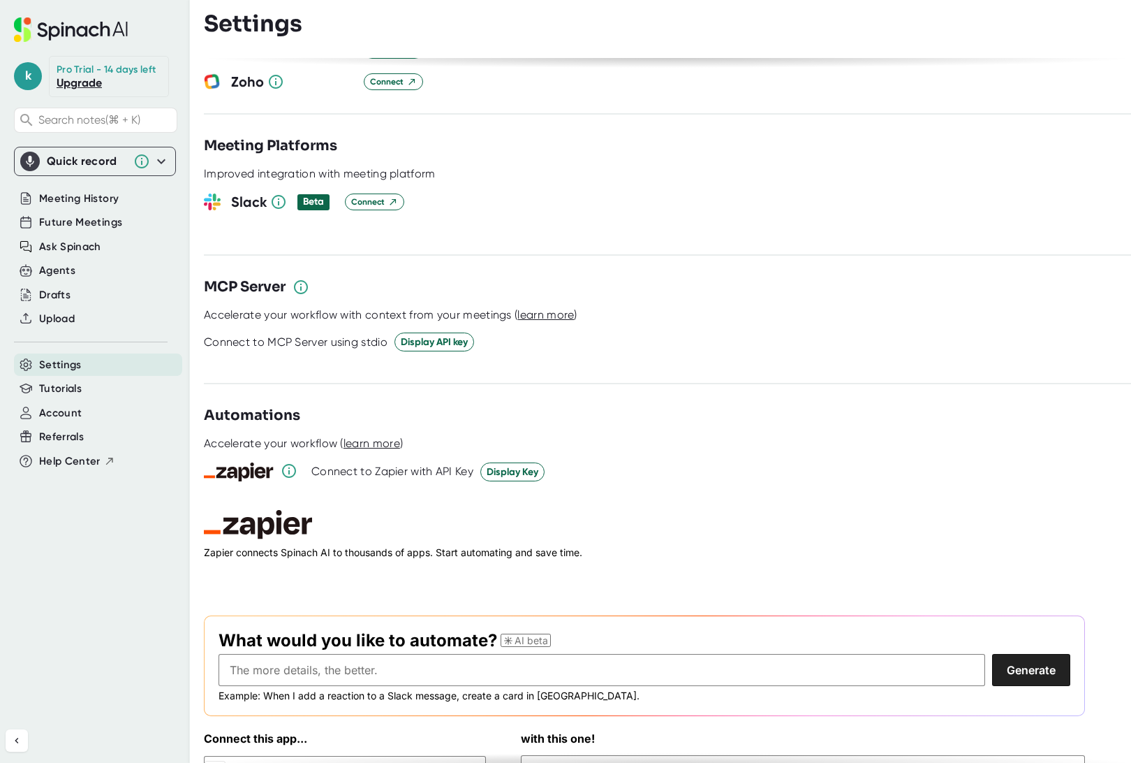
scroll to position [1728, 0]
